Goal: Check status: Check status

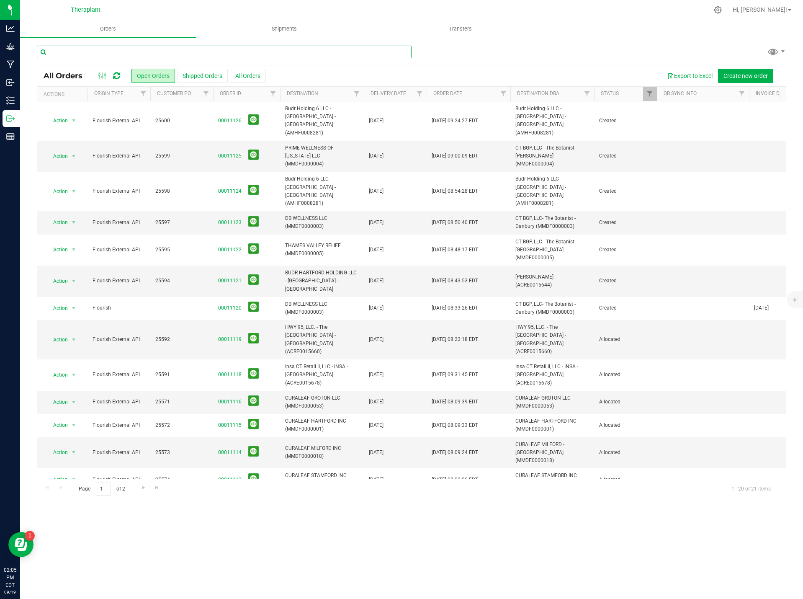
drag, startPoint x: 0, startPoint y: 0, endPoint x: 175, endPoint y: 53, distance: 183.1
click at [175, 53] on input "text" at bounding box center [224, 52] width 375 height 13
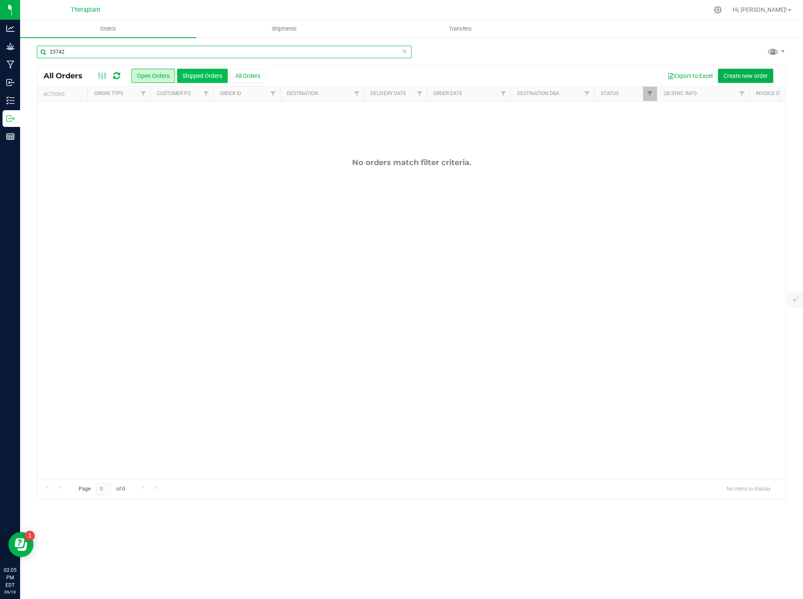
type input "23742"
click at [200, 71] on button "Shipped Orders" at bounding box center [202, 76] width 51 height 14
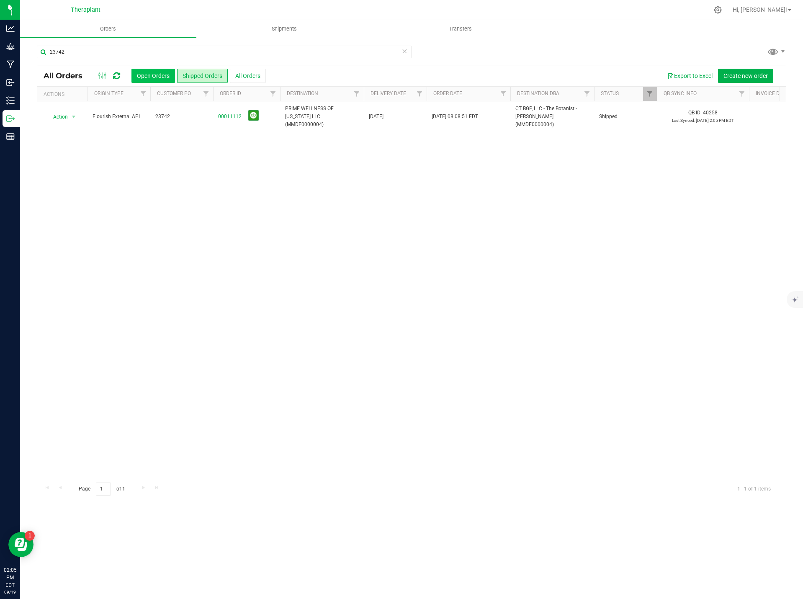
click at [166, 75] on button "Open Orders" at bounding box center [153, 76] width 44 height 14
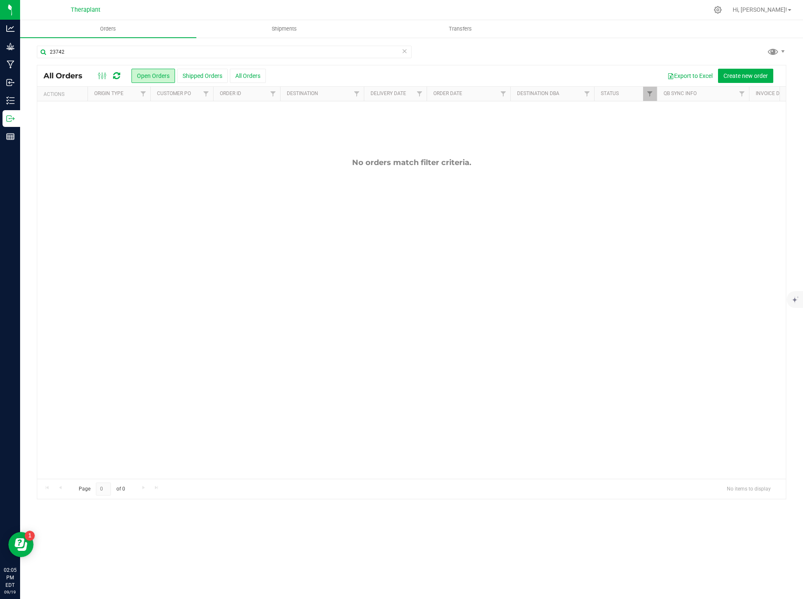
click at [406, 52] on icon at bounding box center [404, 51] width 6 height 10
